Goal: Use online tool/utility

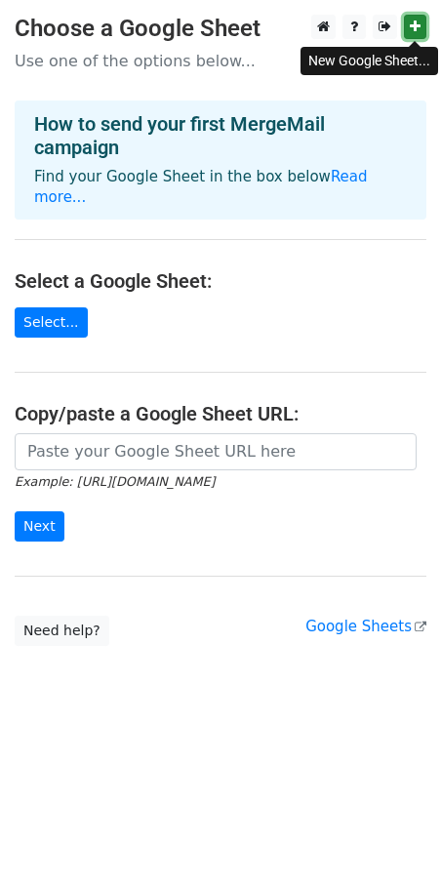
click at [419, 31] on icon at bounding box center [415, 27] width 11 height 14
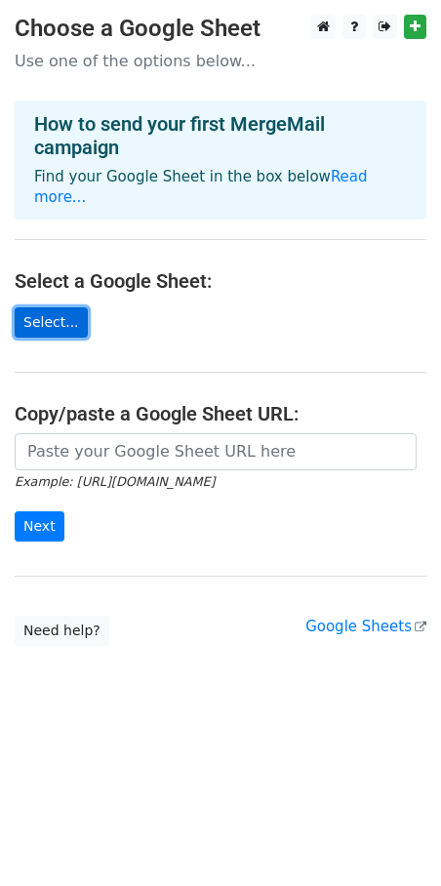
click at [48, 308] on link "Select..." at bounding box center [51, 322] width 73 height 30
click at [61, 307] on link "Select..." at bounding box center [51, 322] width 73 height 30
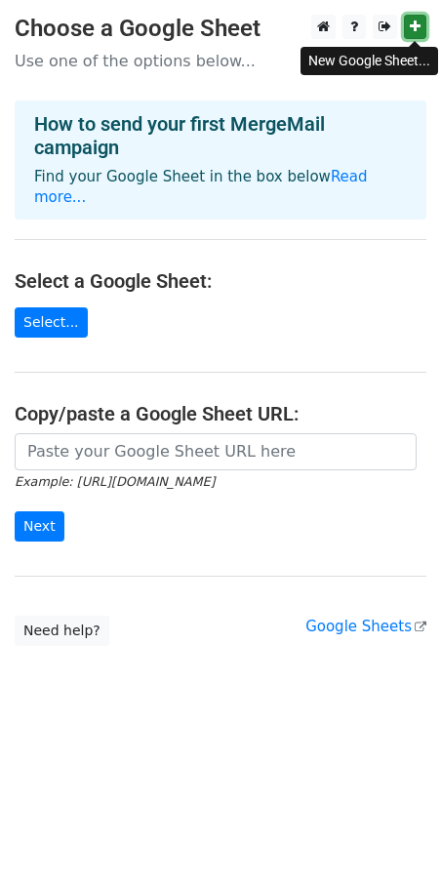
click at [418, 26] on icon at bounding box center [415, 27] width 11 height 14
